Goal: Information Seeking & Learning: Learn about a topic

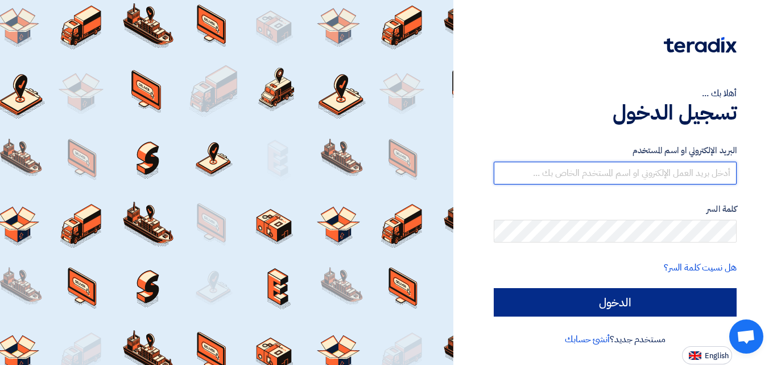
type input "[EMAIL_ADDRESS][DOMAIN_NAME]"
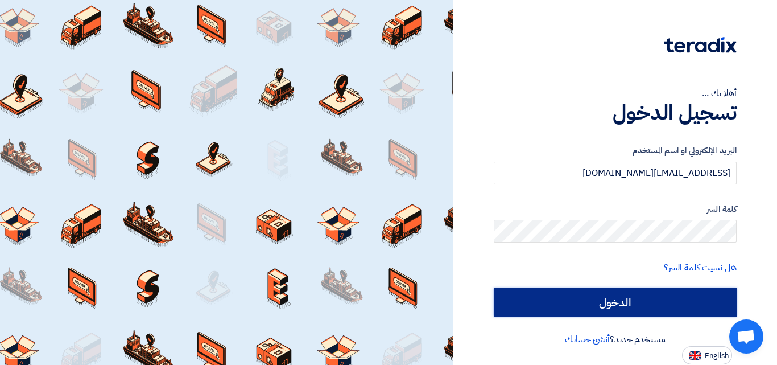
click at [580, 296] on input "الدخول" at bounding box center [615, 302] width 243 height 28
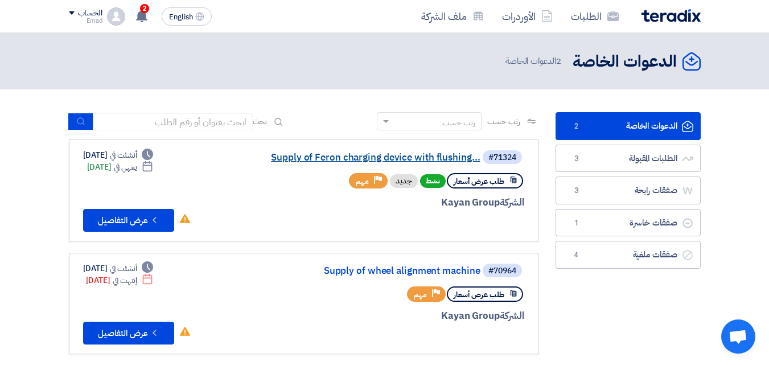
click at [343, 158] on link "Supply of Feron charging device with flushing..." at bounding box center [367, 157] width 228 height 10
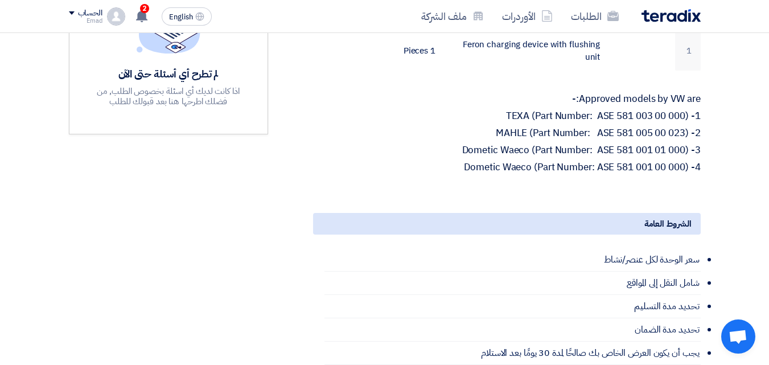
scroll to position [379, 0]
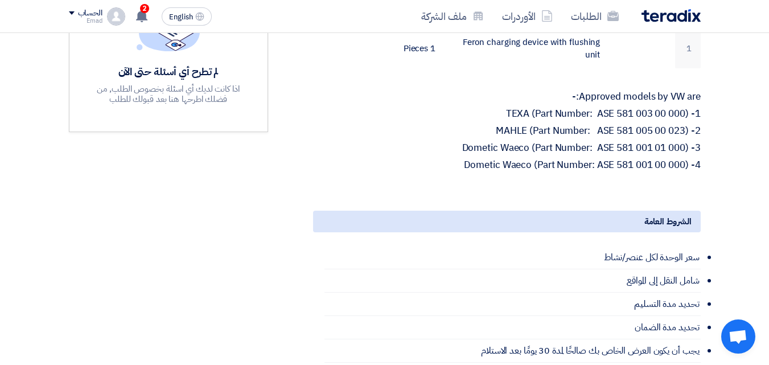
click at [575, 171] on p "4- Dometic Waeco (Part Number: ASE 581 001 00 000)" at bounding box center [506, 164] width 387 height 11
click at [577, 137] on p "2- MAHLE (Part Number: ASE 581 005 00 023)" at bounding box center [506, 130] width 387 height 11
click at [573, 119] on p "1- TEXA (Part Number: ASE 581 003 00 000)" at bounding box center [506, 113] width 387 height 11
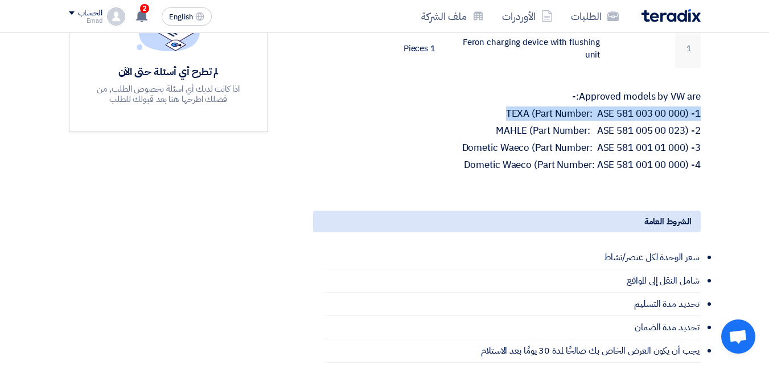
click at [573, 119] on p "1- TEXA (Part Number: ASE 581 003 00 000)" at bounding box center [506, 113] width 387 height 11
drag, startPoint x: 504, startPoint y: 128, endPoint x: 701, endPoint y: 123, distance: 197.5
click at [701, 123] on div "Supply of Feron charging device with flushing unit (Approved brands and models …" at bounding box center [492, 203] width 432 height 759
click at [636, 119] on p "1- TEXA (Part Number: ASE 581 003 00 000)" at bounding box center [506, 113] width 387 height 11
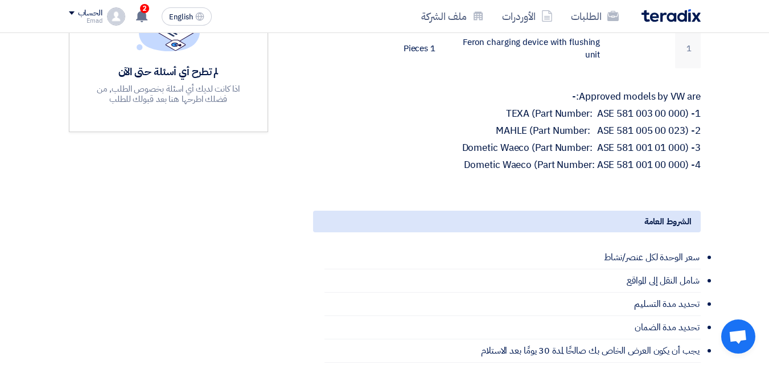
click at [614, 119] on p "1- TEXA (Part Number: ASE 581 003 00 000)" at bounding box center [506, 113] width 387 height 11
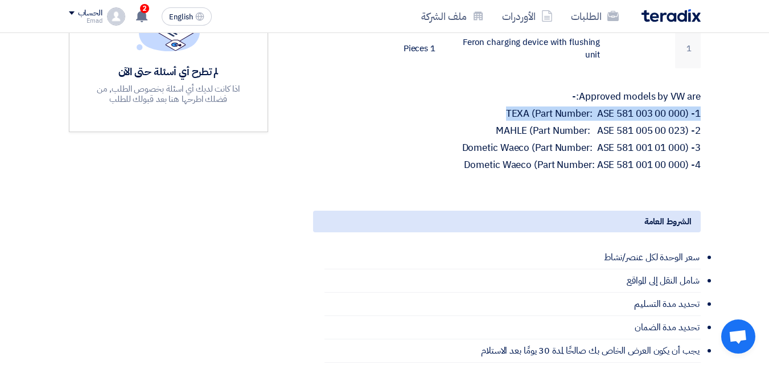
click at [614, 119] on p "1- TEXA (Part Number: ASE 581 003 00 000)" at bounding box center [506, 113] width 387 height 11
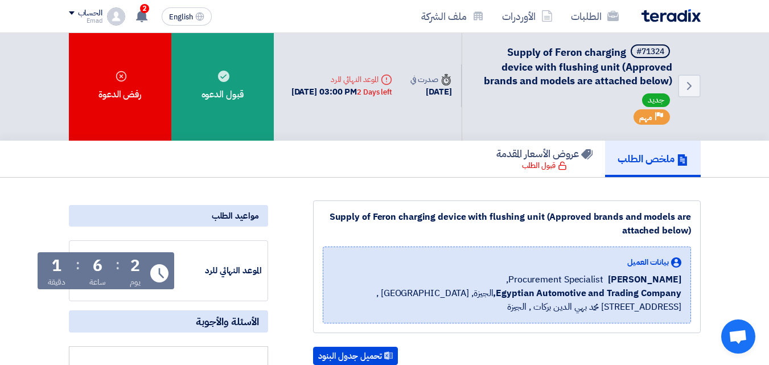
scroll to position [0, 0]
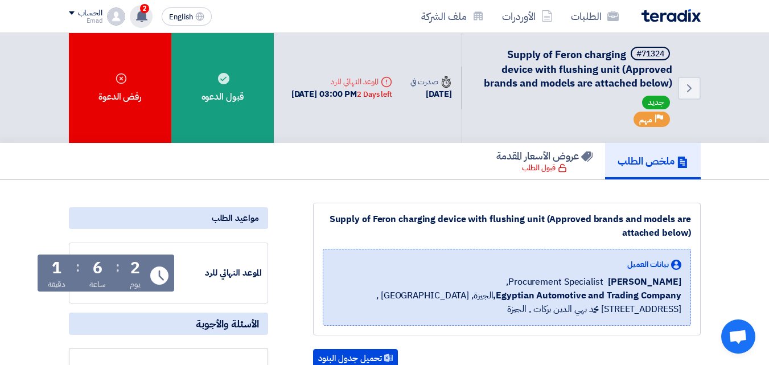
click at [149, 15] on div "2 تم نشر طلب عروض أسعار جديد - شاهد التفاصيل 15 hours ago نعتذر لابلاغك بأن الع…" at bounding box center [141, 16] width 23 height 23
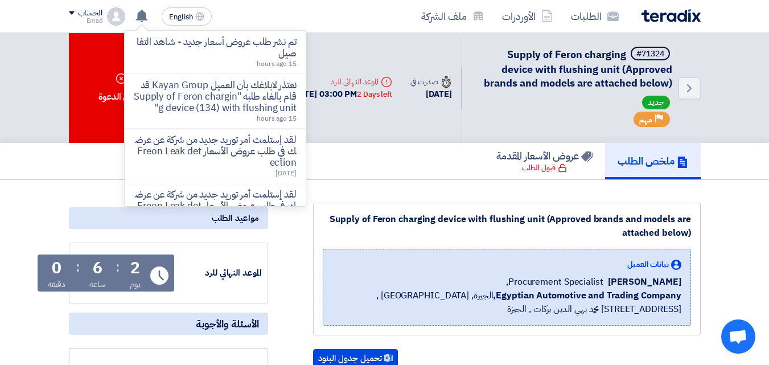
click at [261, 11] on div "الطلبات الأوردرات ملف الشركة English EN تم نشر طلب عروض أسعار جديد - شاهد التفا…" at bounding box center [384, 16] width 649 height 32
